Goal: Check status: Check status

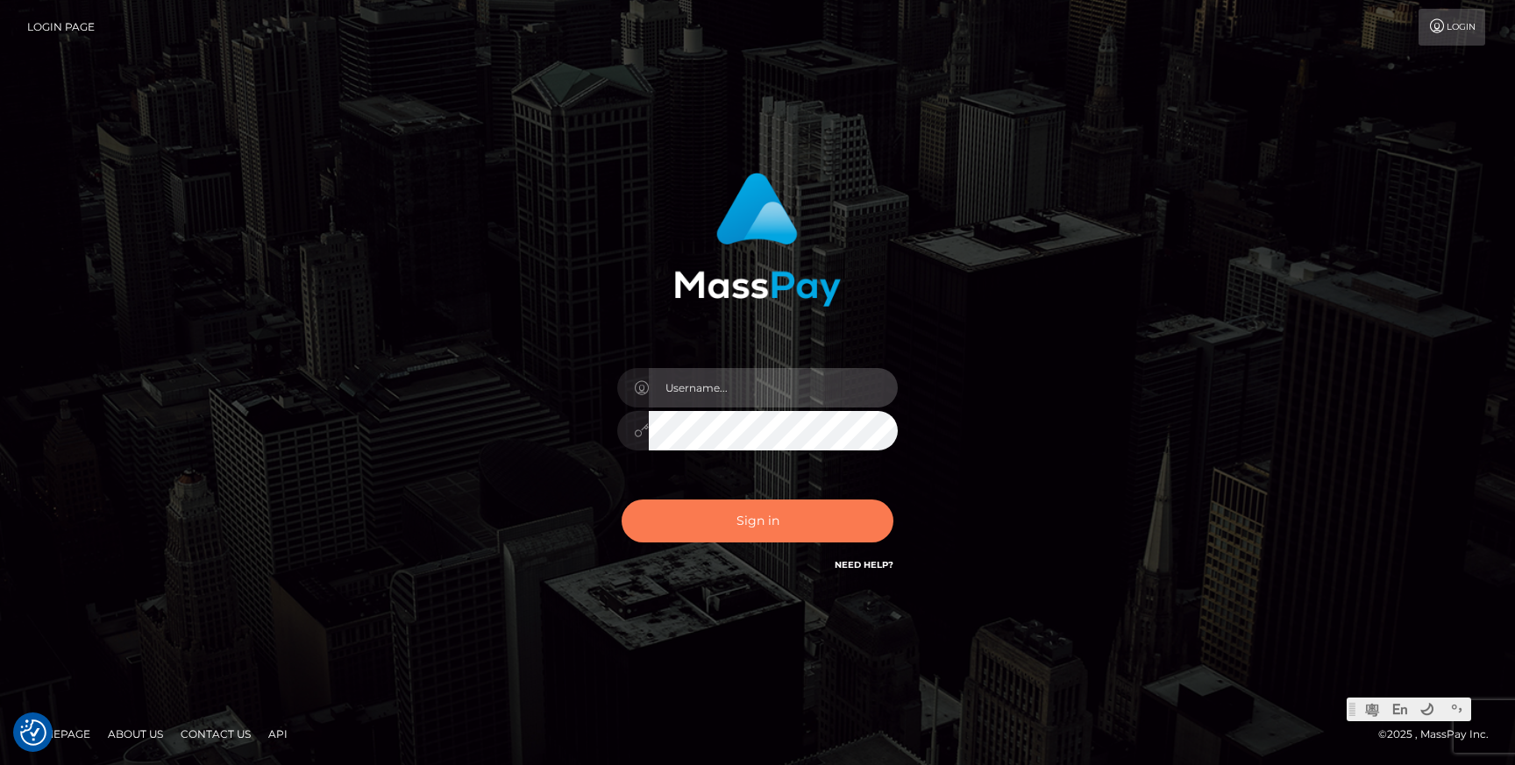
type input "Jonhill.barry"
click at [768, 530] on button "Sign in" at bounding box center [758, 521] width 272 height 43
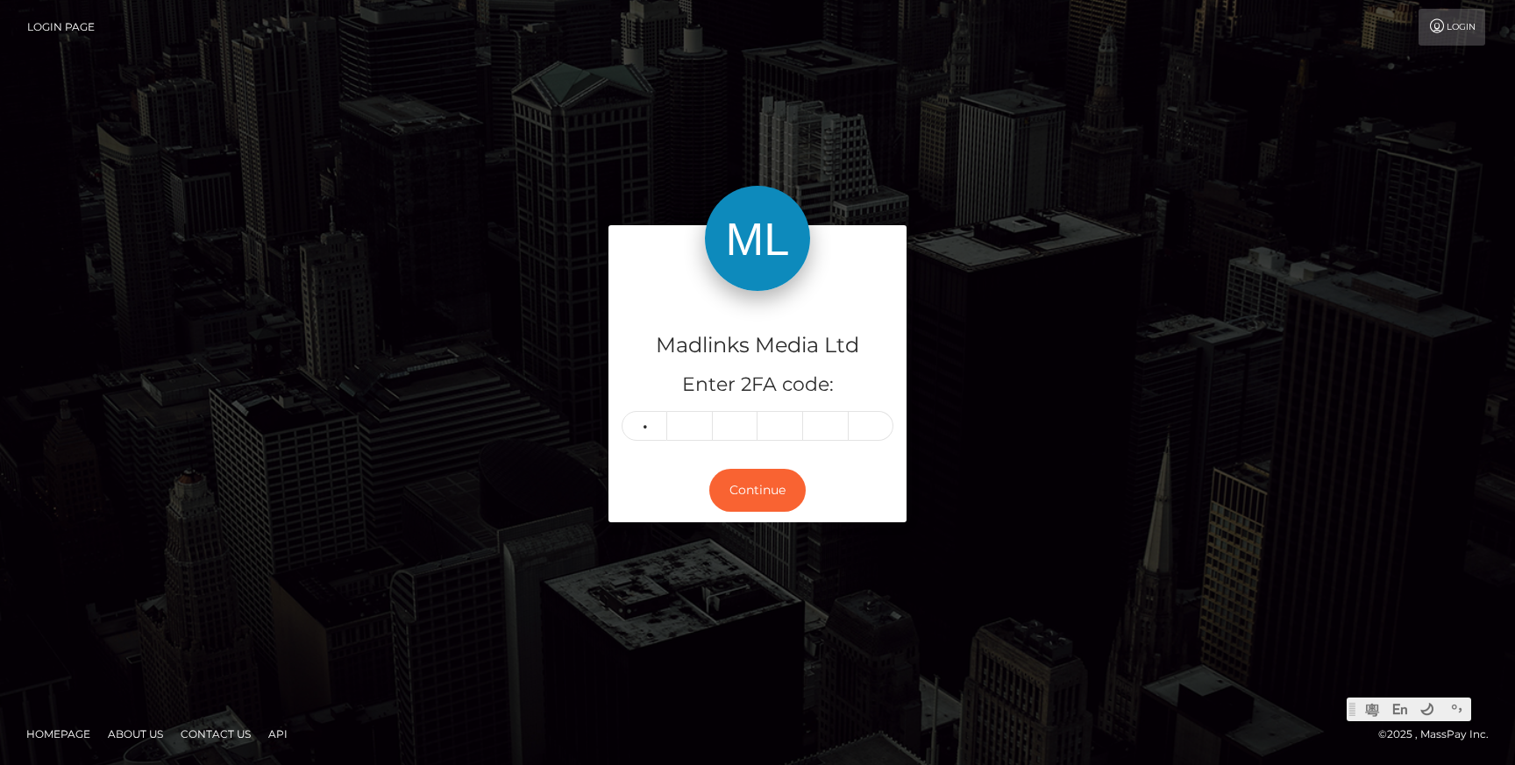
type input "1"
type input "0"
type input "8"
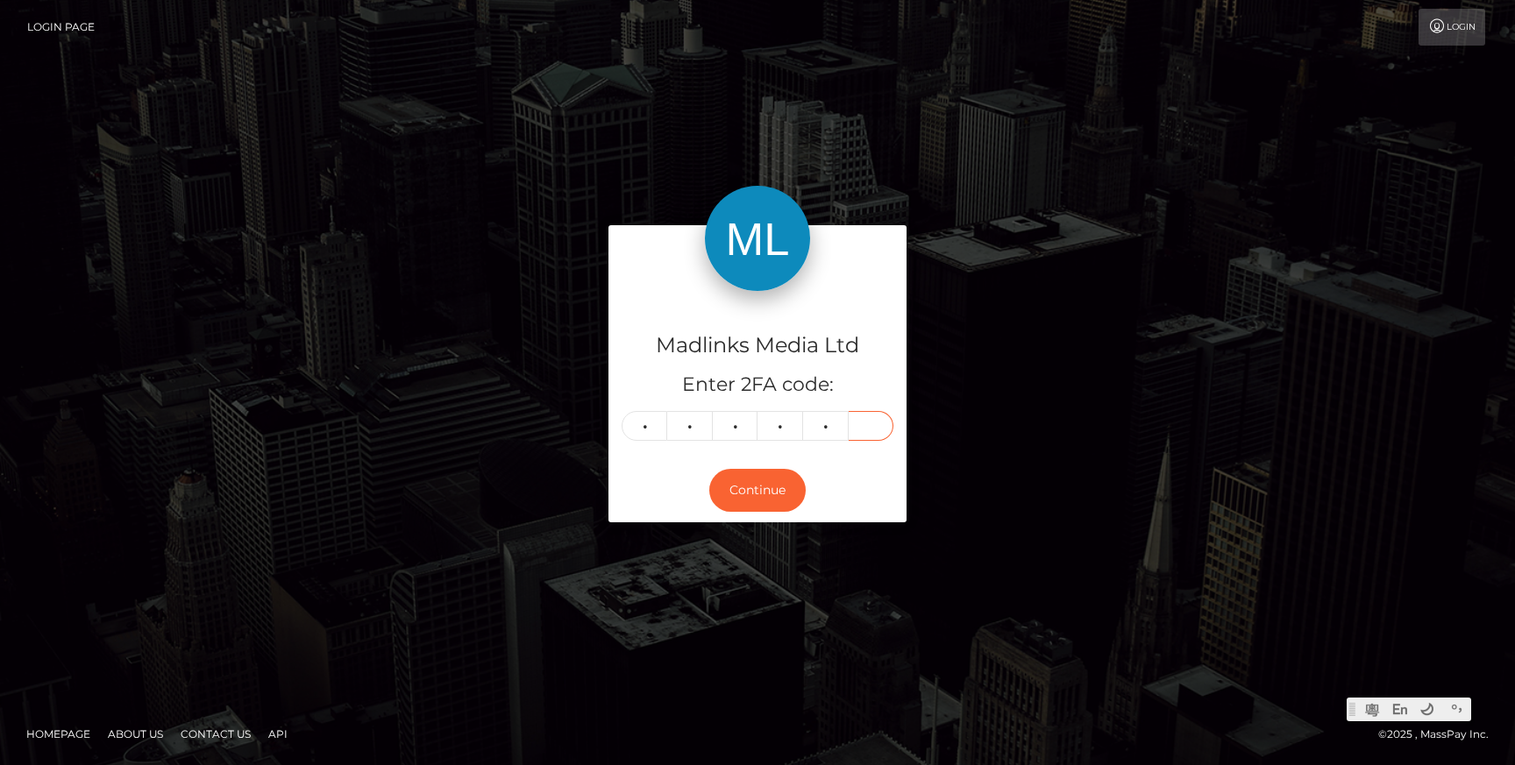
type input "7"
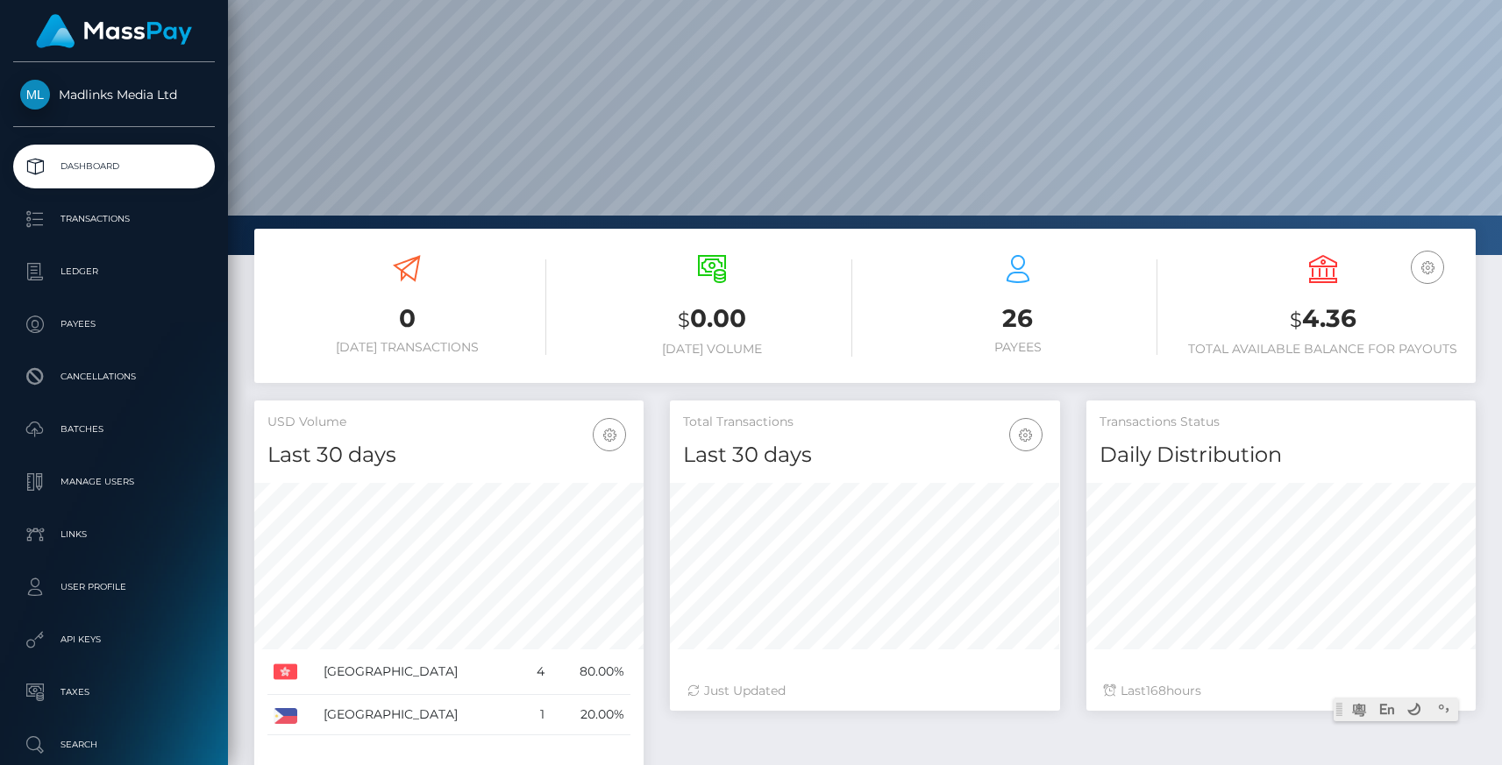
scroll to position [142, 0]
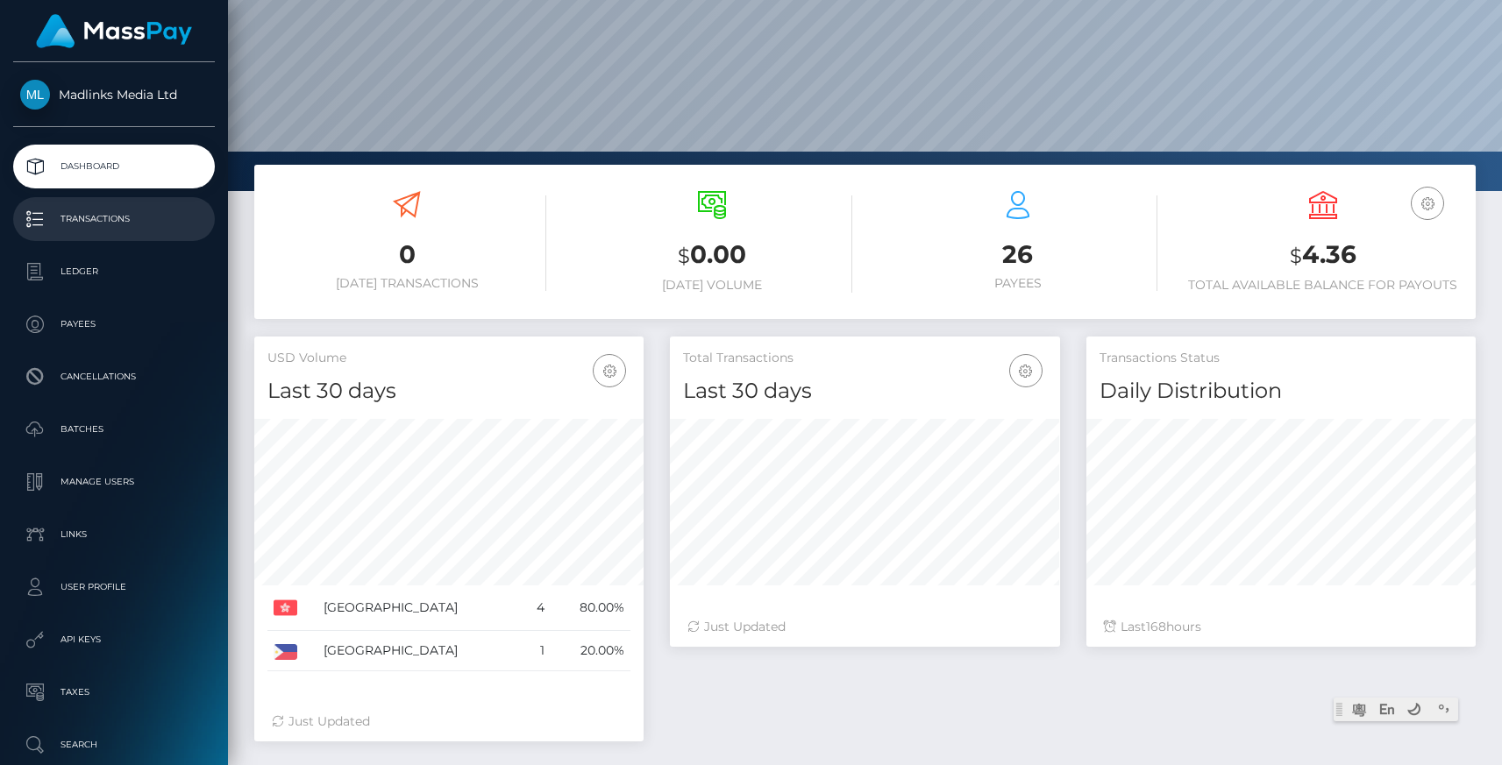
click at [103, 221] on p "Transactions" at bounding box center [114, 219] width 188 height 26
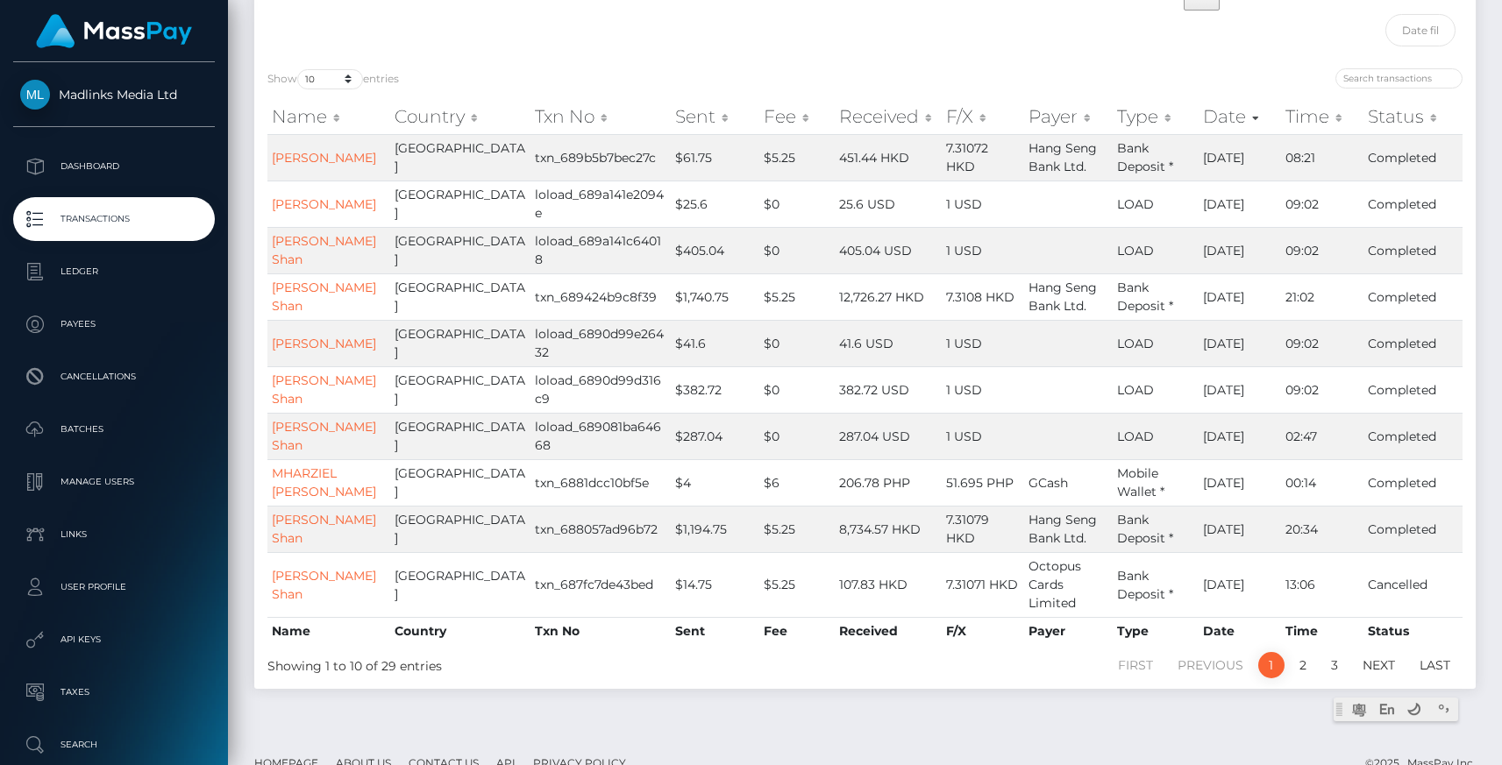
scroll to position [204, 0]
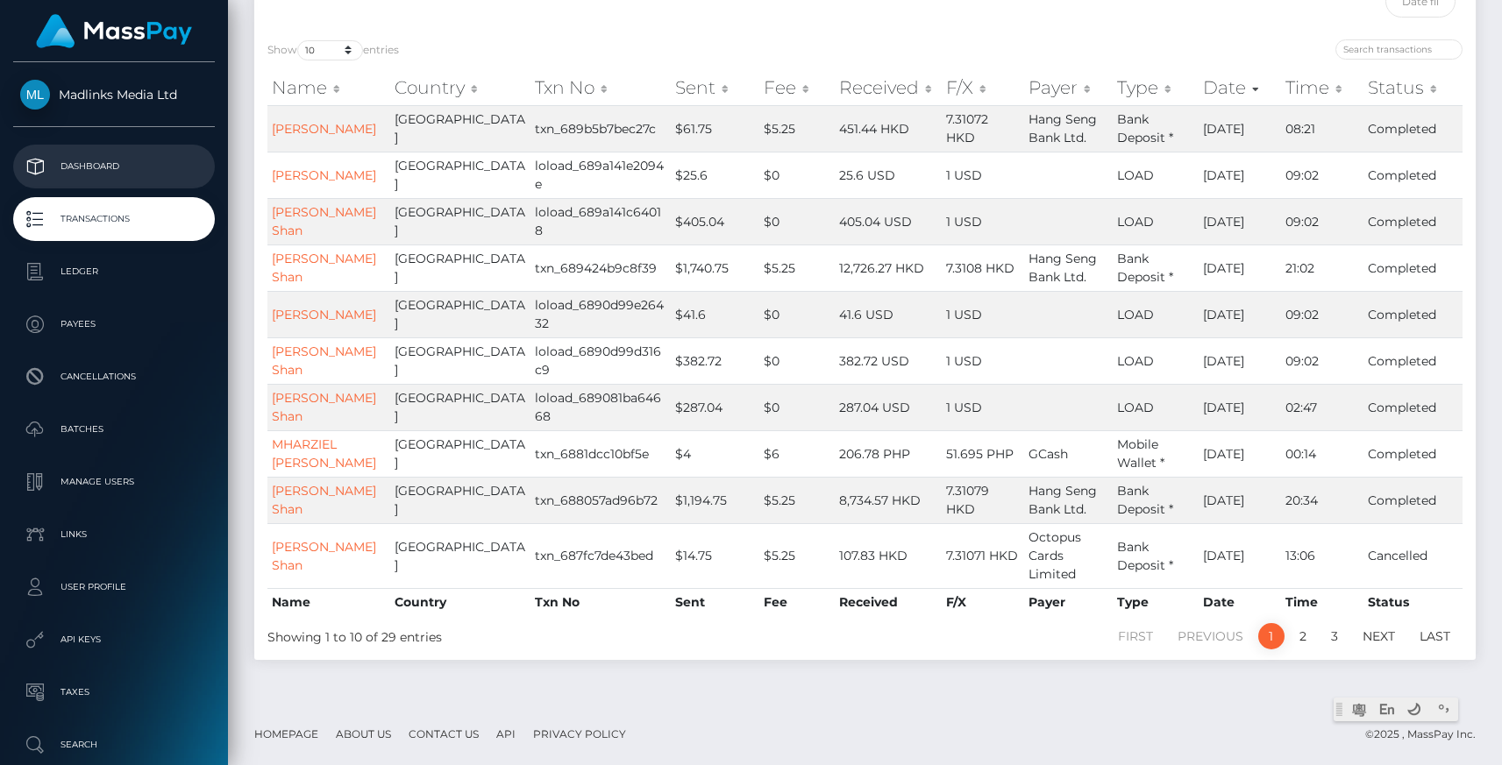
click at [97, 166] on p "Dashboard" at bounding box center [114, 166] width 188 height 26
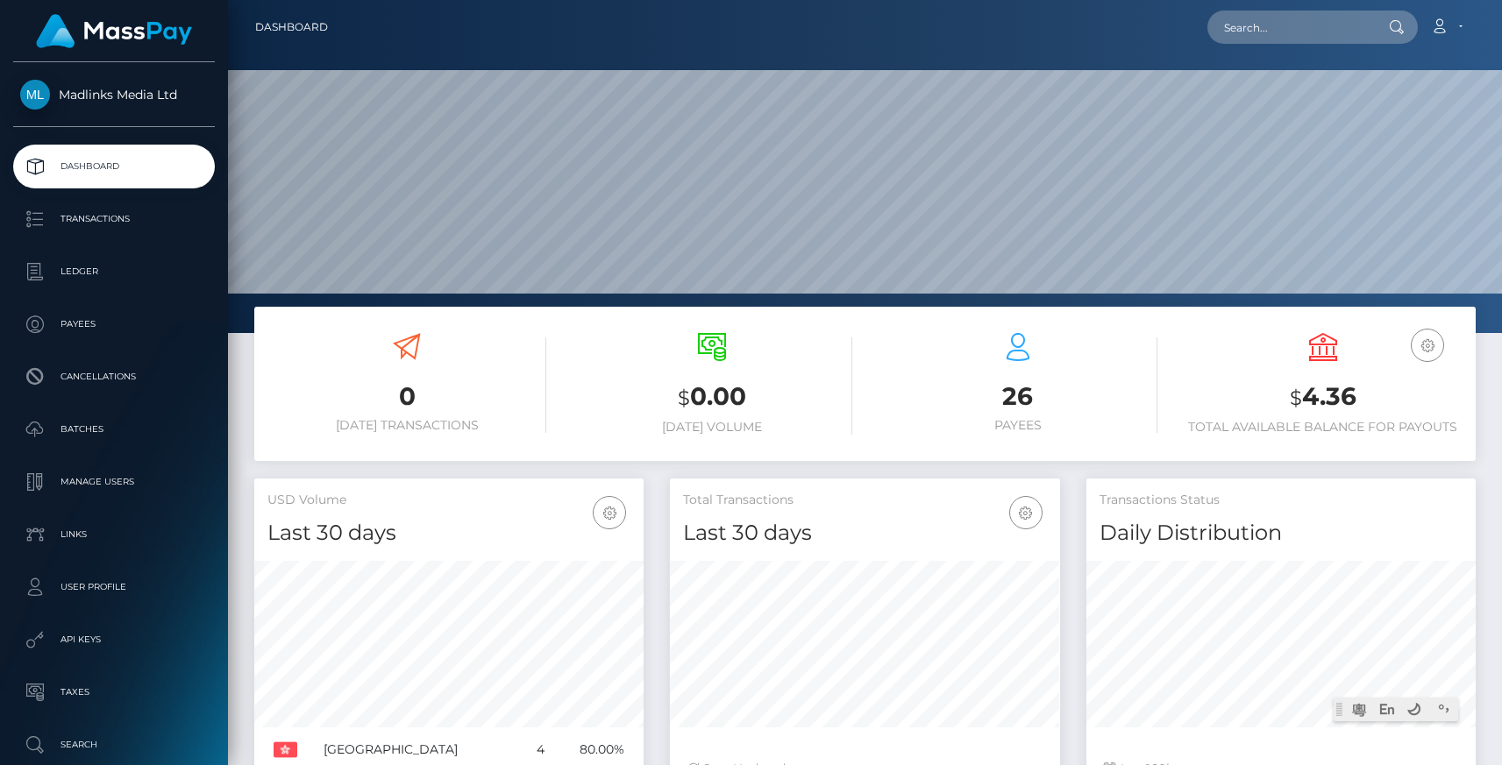
scroll to position [310, 389]
click at [1432, 342] on icon "button" at bounding box center [1427, 346] width 21 height 22
click at [1492, 402] on div "0 Today Transactions $ 0.00 Today Volume 26 Payees" at bounding box center [865, 636] width 1274 height 658
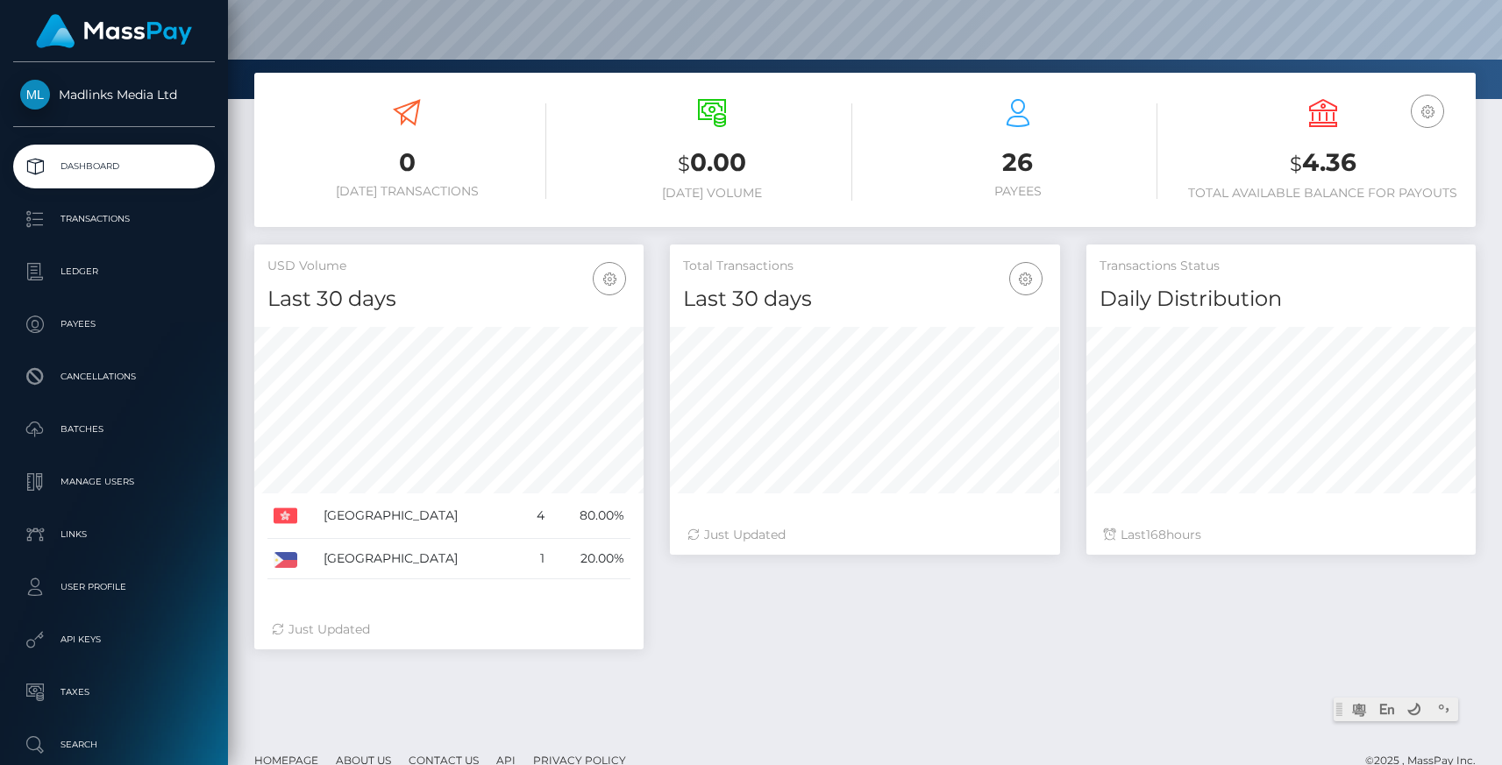
scroll to position [260, 0]
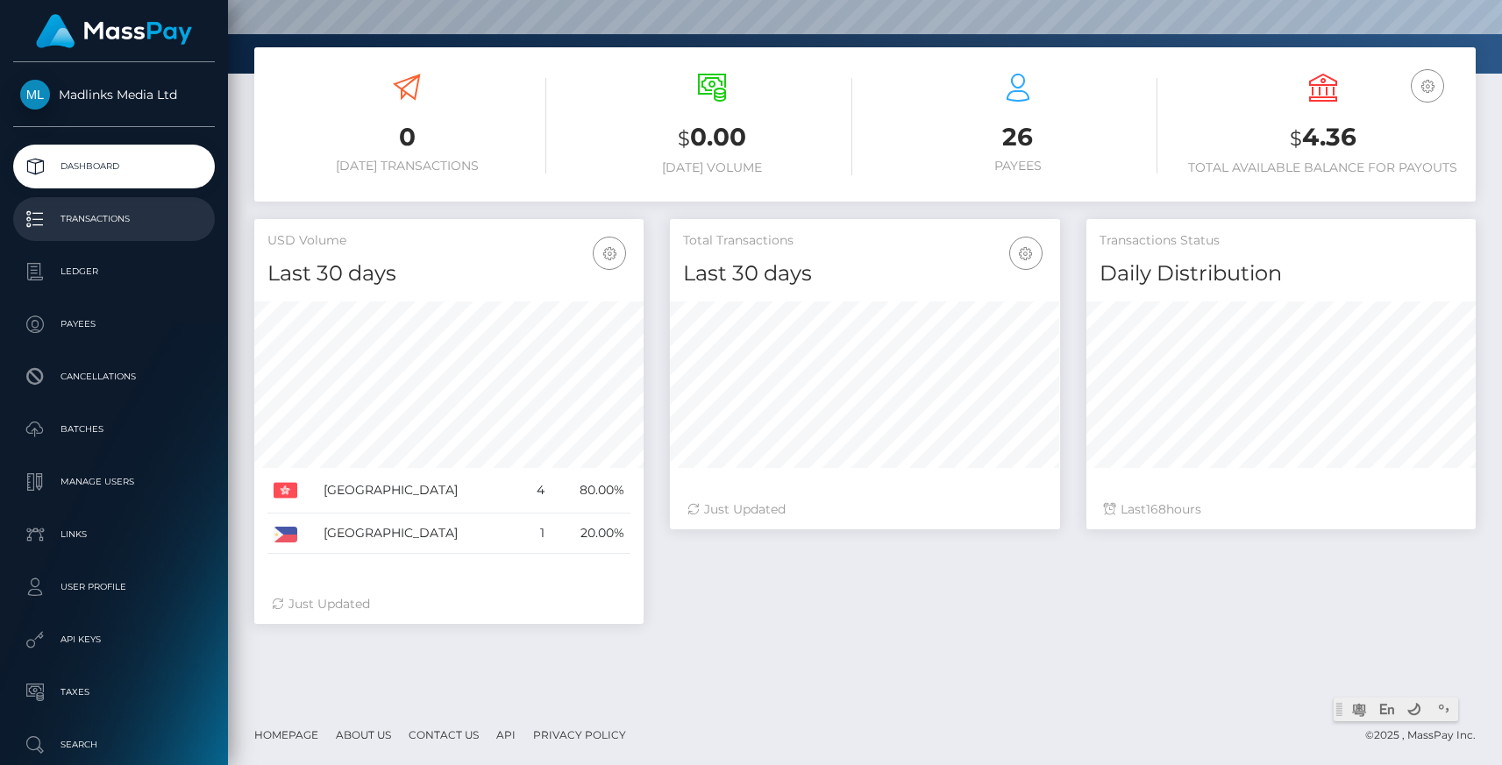
click at [82, 230] on p "Transactions" at bounding box center [114, 219] width 188 height 26
